Goal: Task Accomplishment & Management: Manage account settings

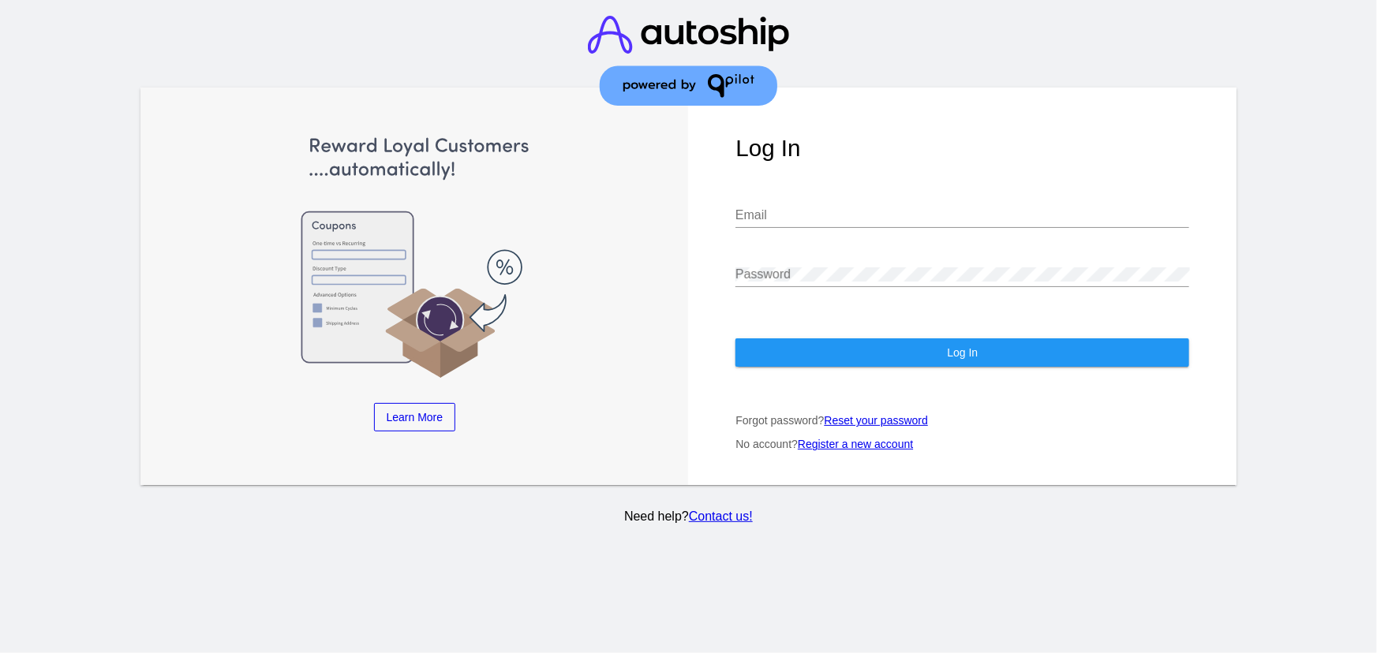
type input "CHLOE22@GMAIL.COM"
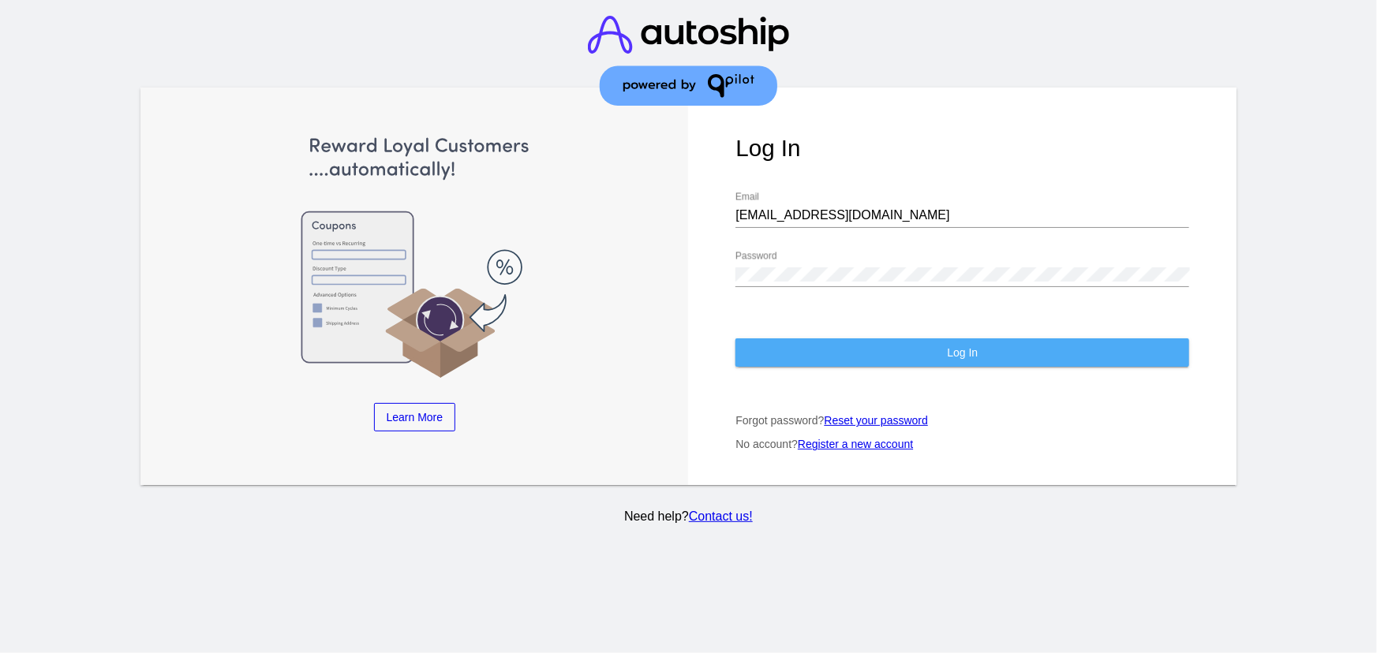
click at [852, 348] on button "Log In" at bounding box center [963, 353] width 454 height 28
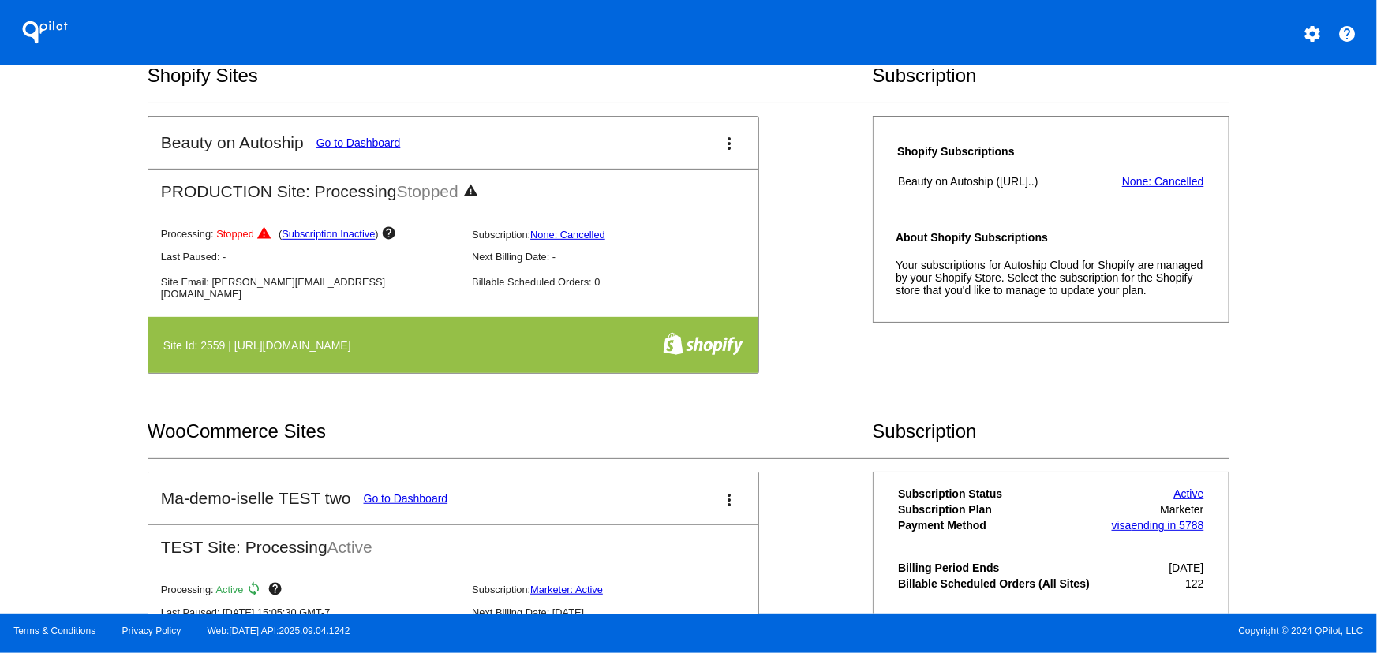
scroll to position [273, 0]
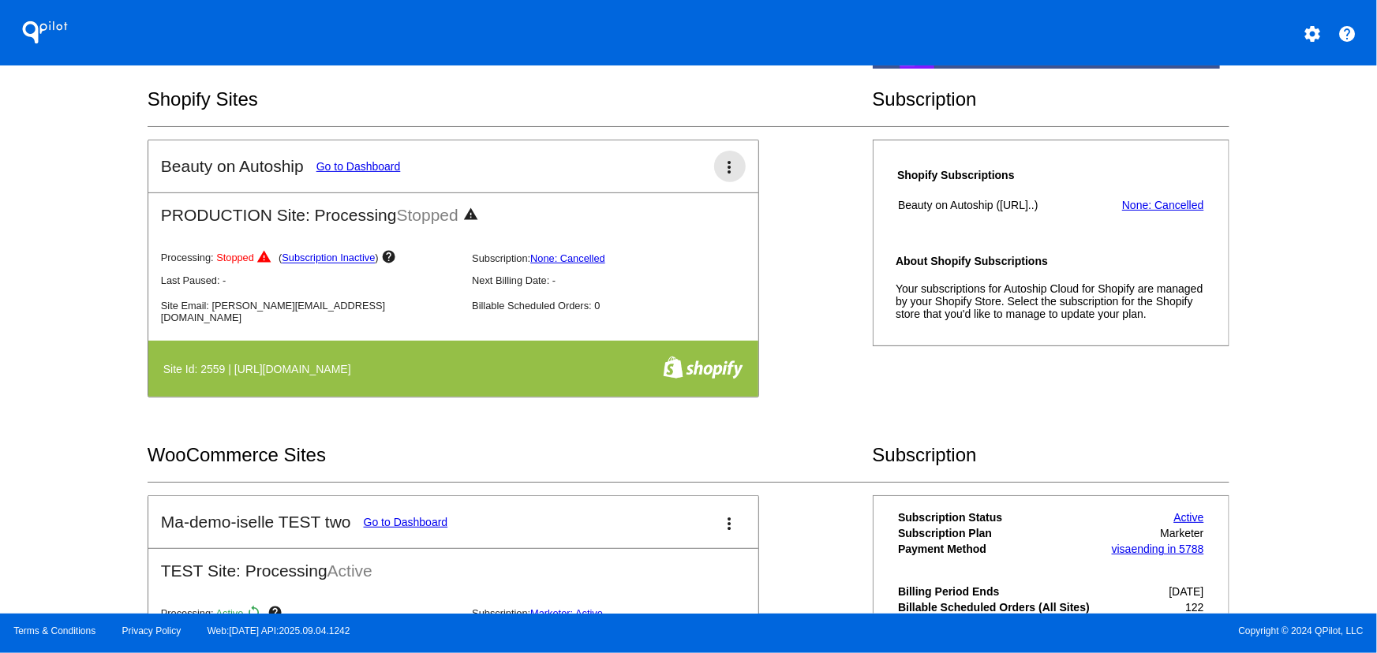
click at [721, 174] on mat-icon "more_vert" at bounding box center [730, 167] width 19 height 19
click at [702, 172] on link "view_list dashboard" at bounding box center [662, 162] width 153 height 19
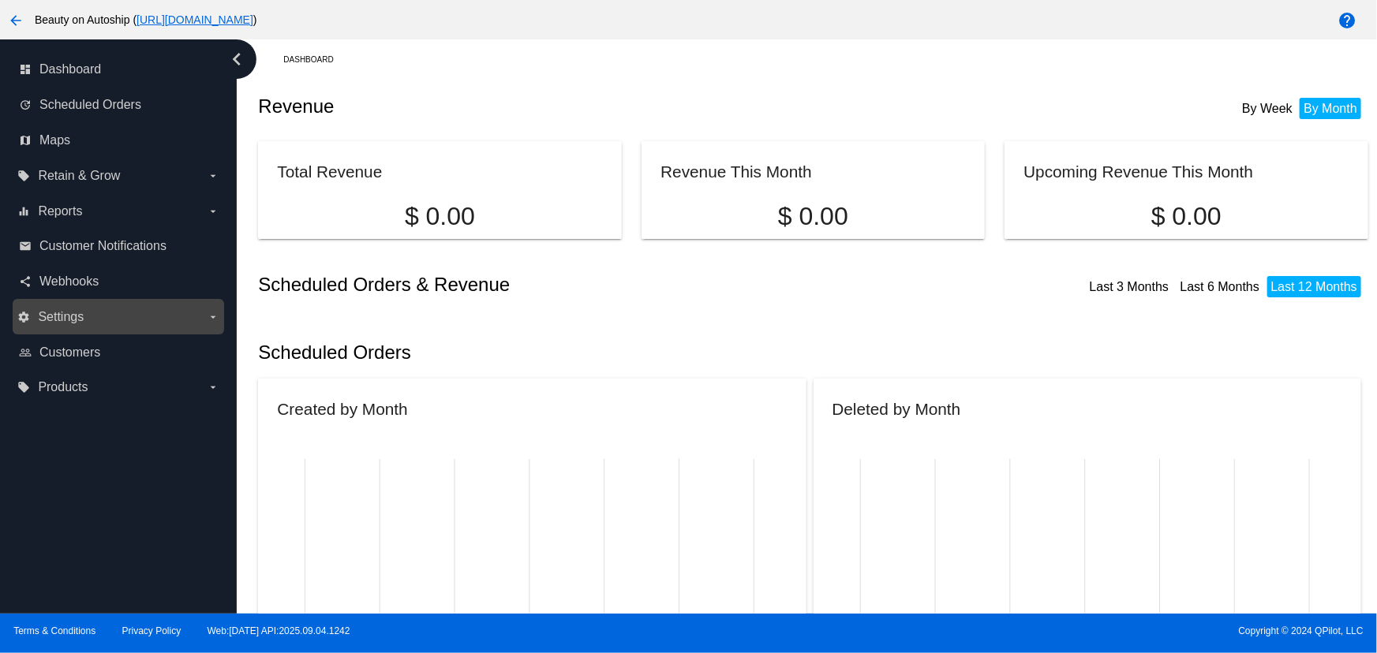
click at [100, 308] on label "settings Settings arrow_drop_down" at bounding box center [117, 317] width 201 height 25
click at [0, 0] on input "settings Settings arrow_drop_down" at bounding box center [0, 0] width 0 height 0
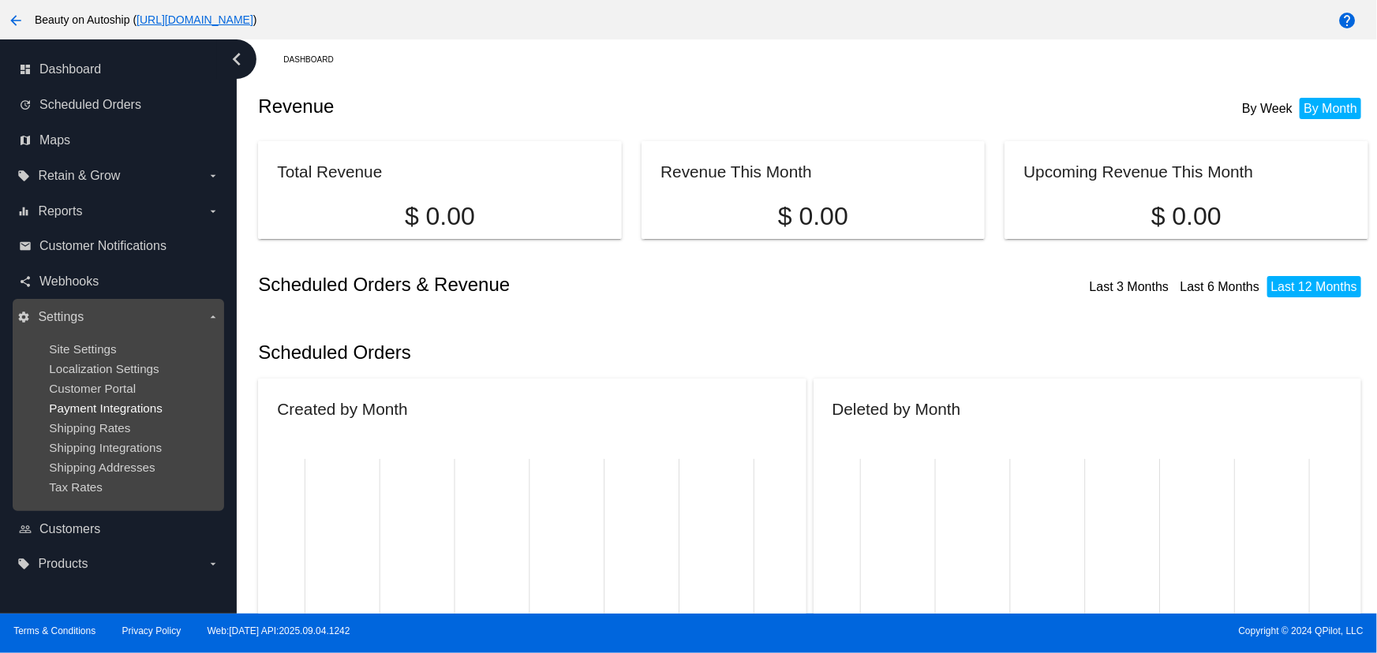
click at [100, 411] on span "Payment Integrations" at bounding box center [106, 408] width 114 height 13
